Goal: Information Seeking & Learning: Learn about a topic

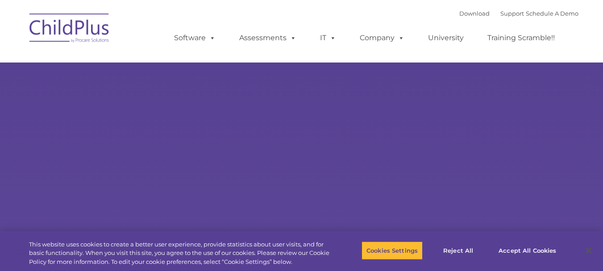
type input ""
select select "MEDIUM"
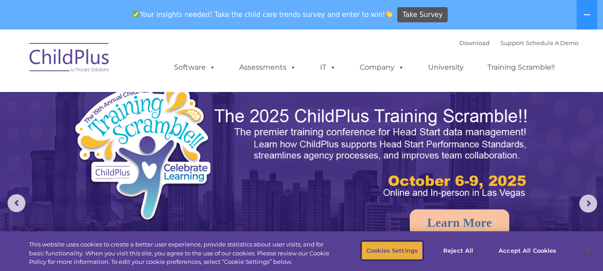
click at [398, 252] on button "Cookies Settings" at bounding box center [392, 250] width 61 height 19
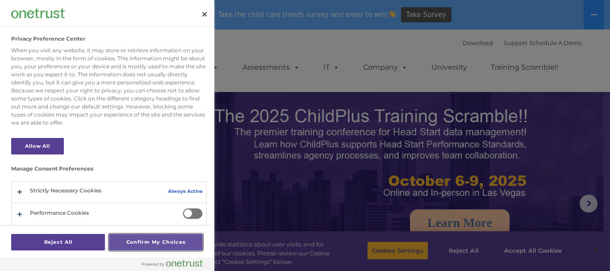
click at [137, 243] on button "Confirm My Choices" at bounding box center [156, 242] width 94 height 17
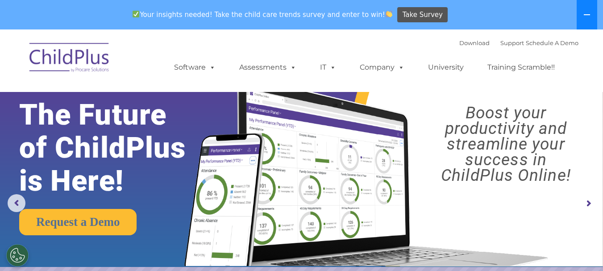
click at [584, 13] on icon at bounding box center [587, 14] width 7 height 7
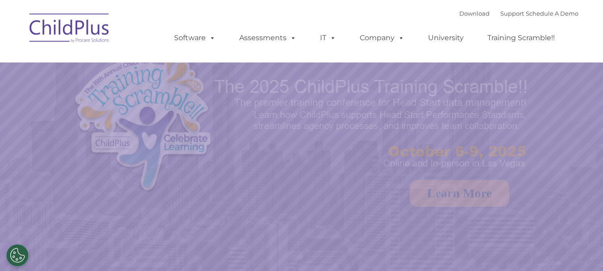
select select "MEDIUM"
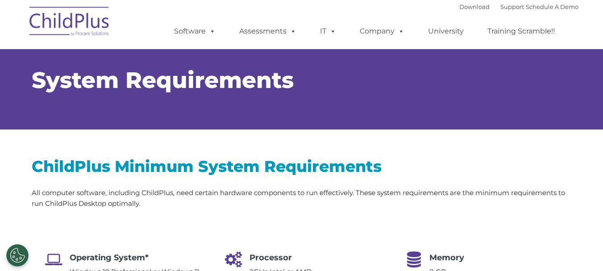
select select "MEDIUM"
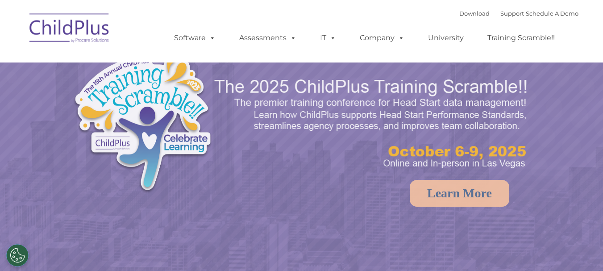
select select "MEDIUM"
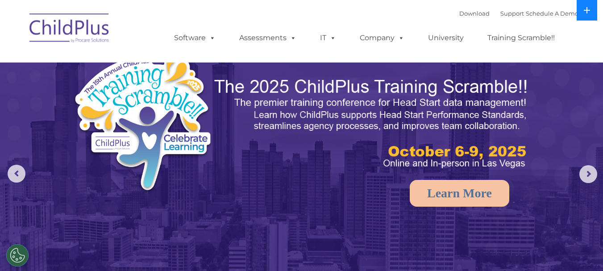
click at [587, 9] on icon at bounding box center [587, 10] width 6 height 6
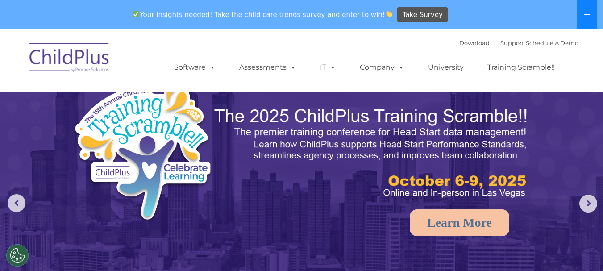
click at [587, 9] on button at bounding box center [587, 14] width 21 height 29
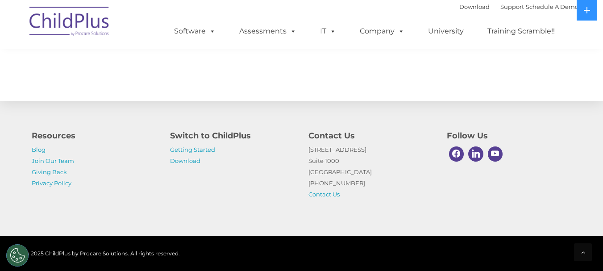
scroll to position [1047, 0]
